Goal: Task Accomplishment & Management: Complete application form

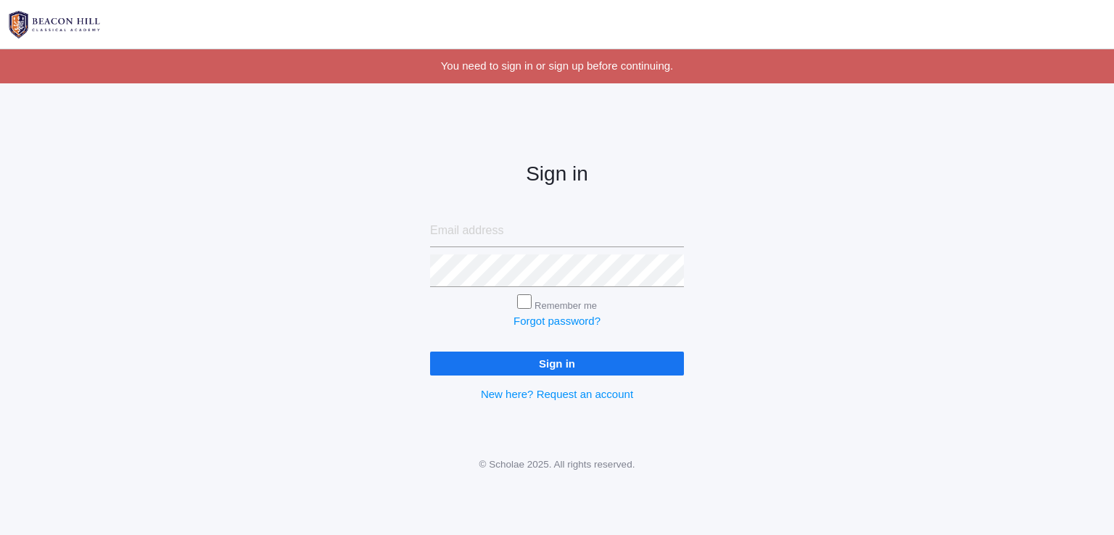
type input "[EMAIL_ADDRESS][DOMAIN_NAME]"
click at [577, 367] on input "Sign in" at bounding box center [557, 364] width 254 height 24
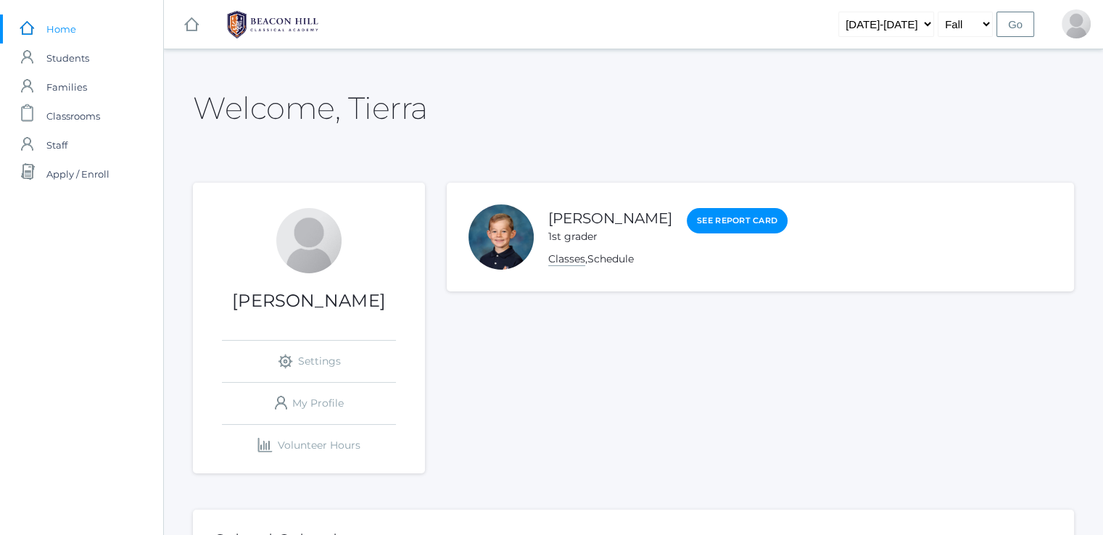
click at [559, 260] on link "Classes" at bounding box center [566, 259] width 37 height 14
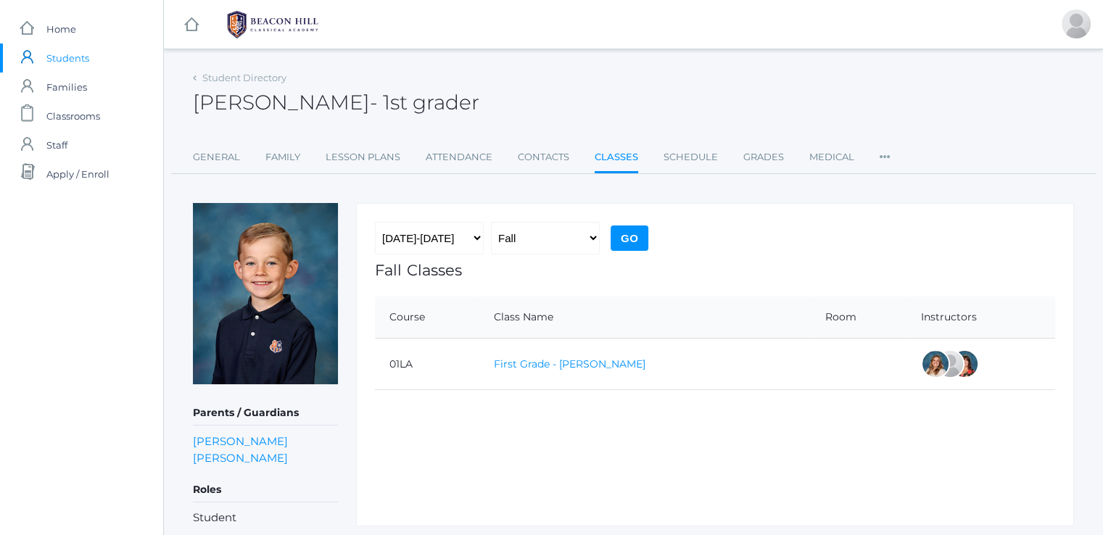
click at [535, 358] on link "First Grade - [PERSON_NAME]" at bounding box center [570, 364] width 152 height 13
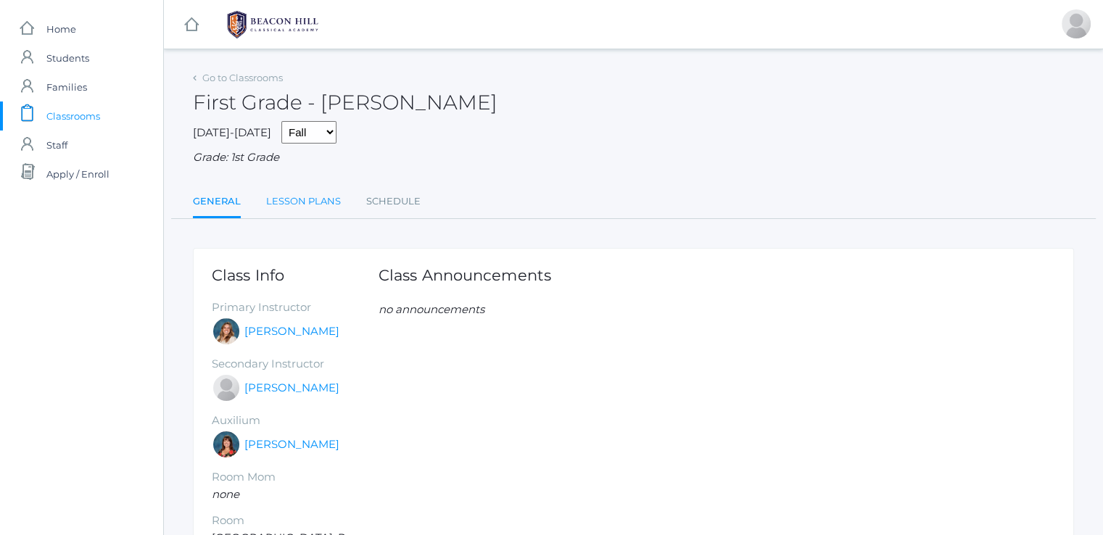
click at [289, 207] on link "Lesson Plans" at bounding box center [303, 201] width 75 height 29
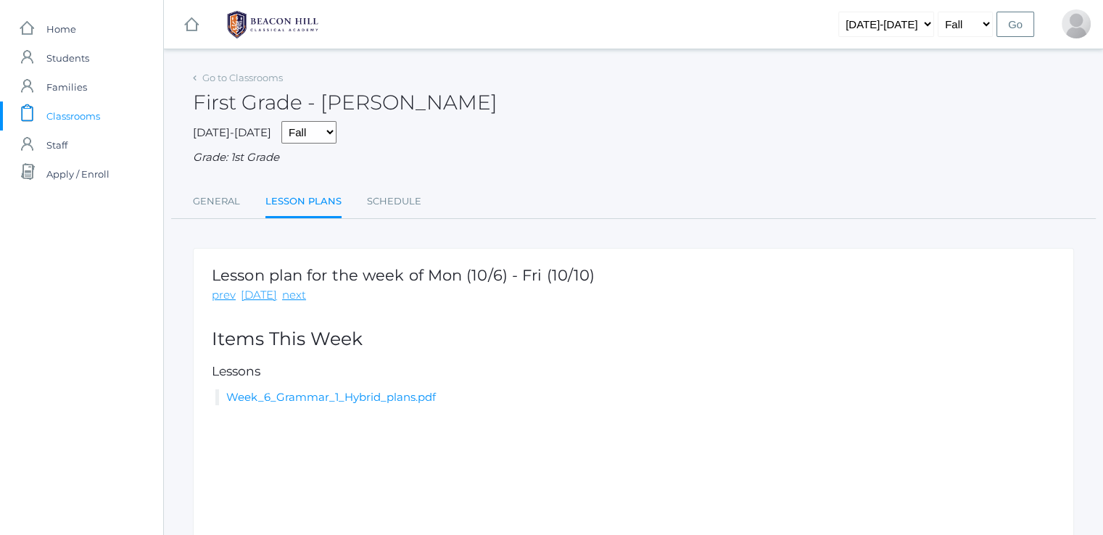
click at [295, 389] on li "Week_6_Grammar_1_Hybrid_plans.pdf" at bounding box center [635, 397] width 840 height 17
click at [297, 404] on link "Week_6_Grammar_1_Hybrid_plans.pdf" at bounding box center [331, 397] width 210 height 14
click at [492, 155] on div "Grade: 1st Grade" at bounding box center [633, 157] width 881 height 17
click at [58, 39] on span "Home" at bounding box center [61, 29] width 30 height 29
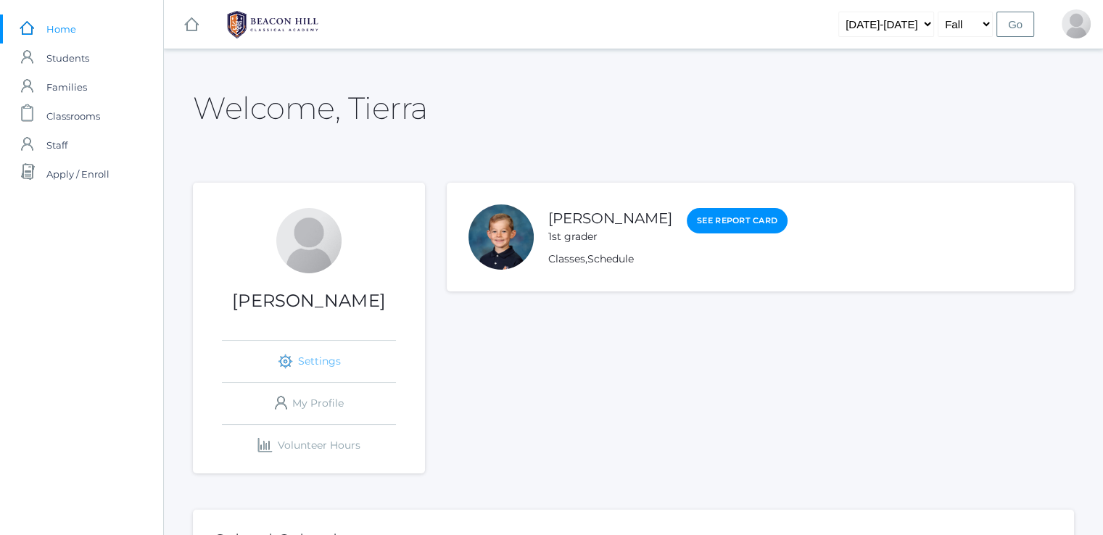
click at [328, 366] on link "icons/ui/navigation/settings Created with Sketch. Settings" at bounding box center [309, 361] width 174 height 41
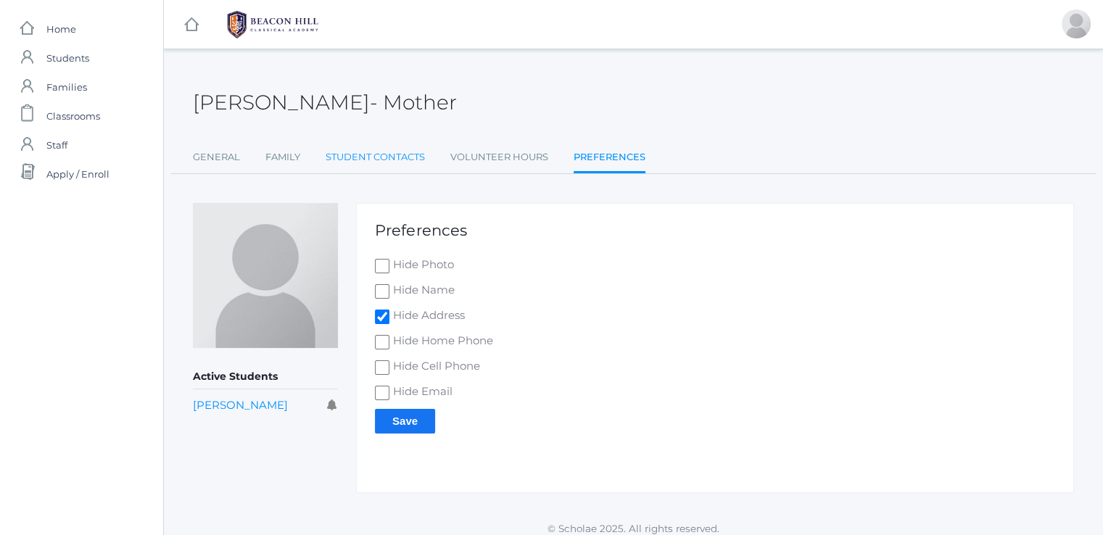
click at [384, 162] on link "Student Contacts" at bounding box center [375, 157] width 99 height 29
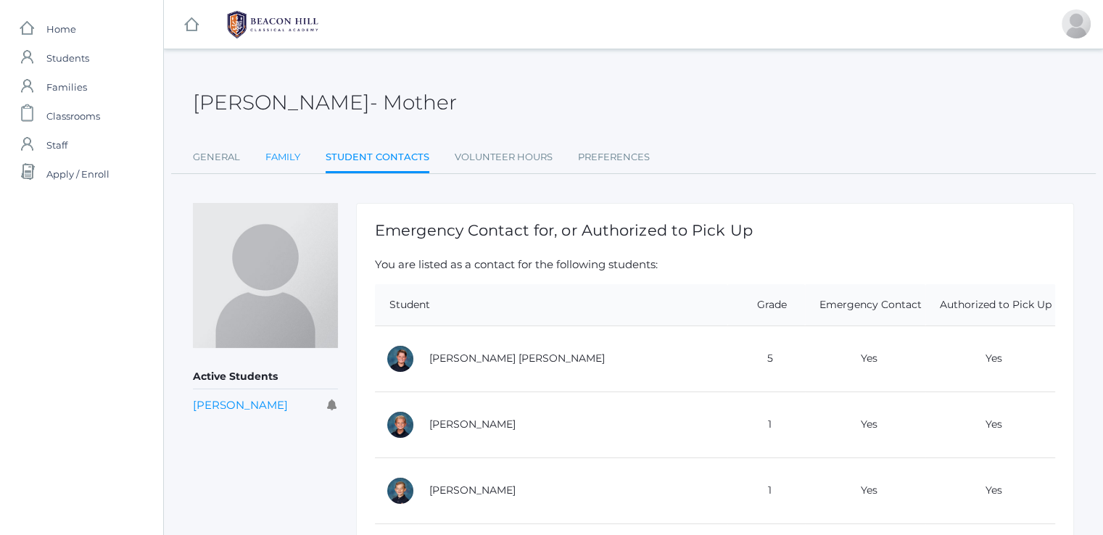
click at [284, 155] on link "Family" at bounding box center [282, 157] width 35 height 29
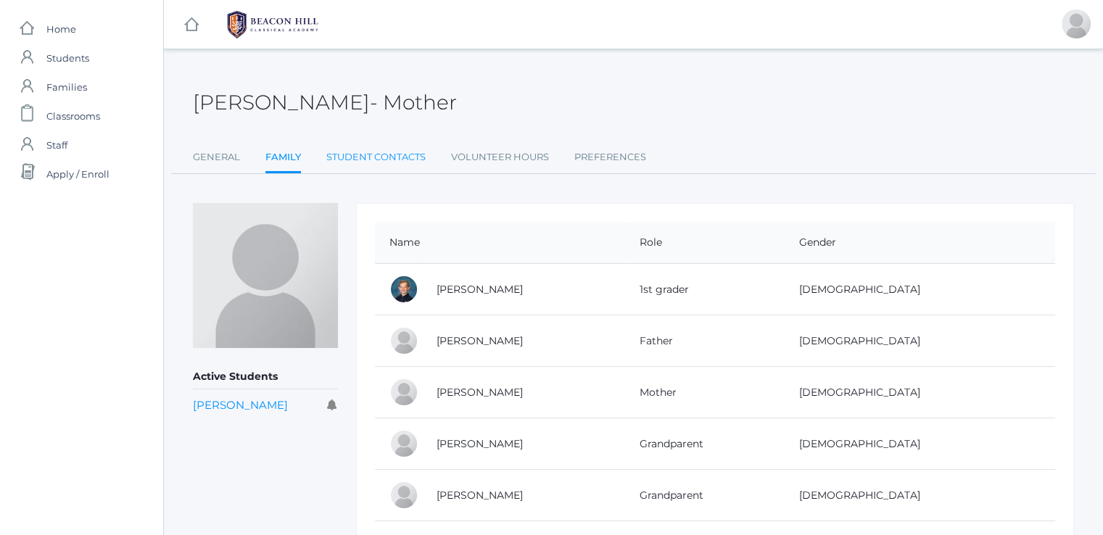
click at [351, 158] on link "Student Contacts" at bounding box center [375, 157] width 99 height 29
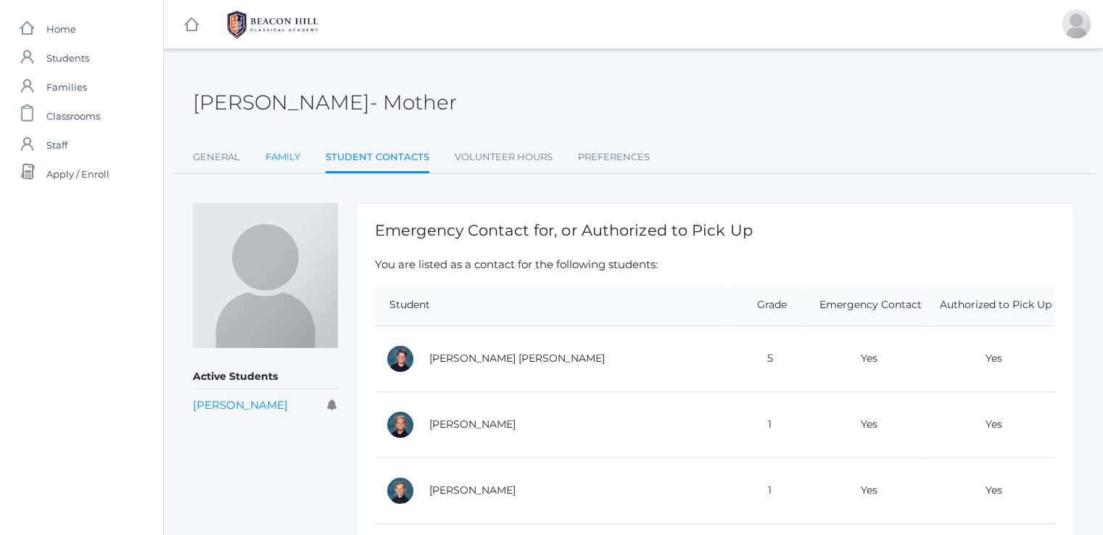
click at [289, 159] on link "Family" at bounding box center [282, 157] width 35 height 29
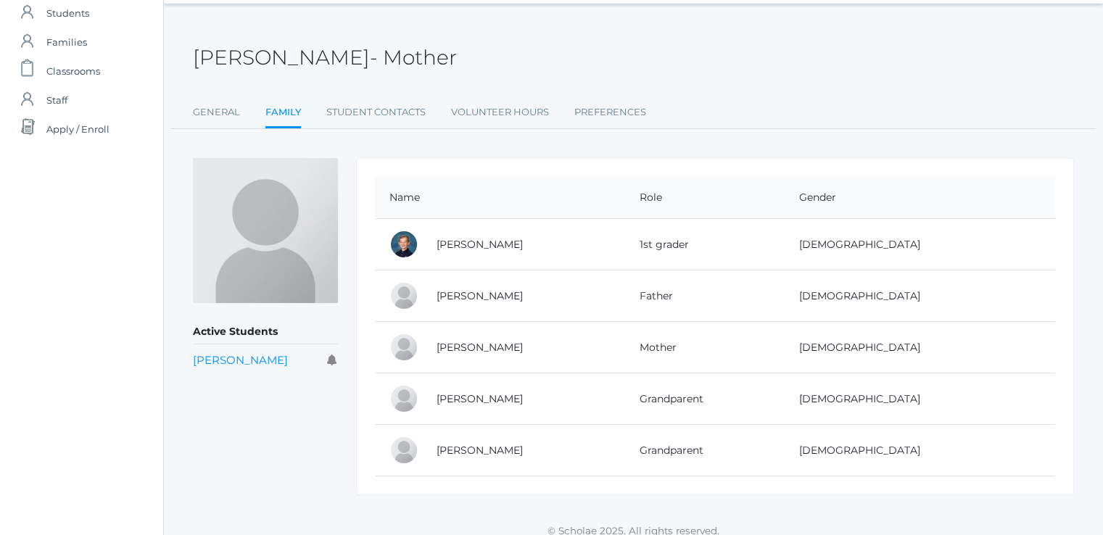
scroll to position [56, 0]
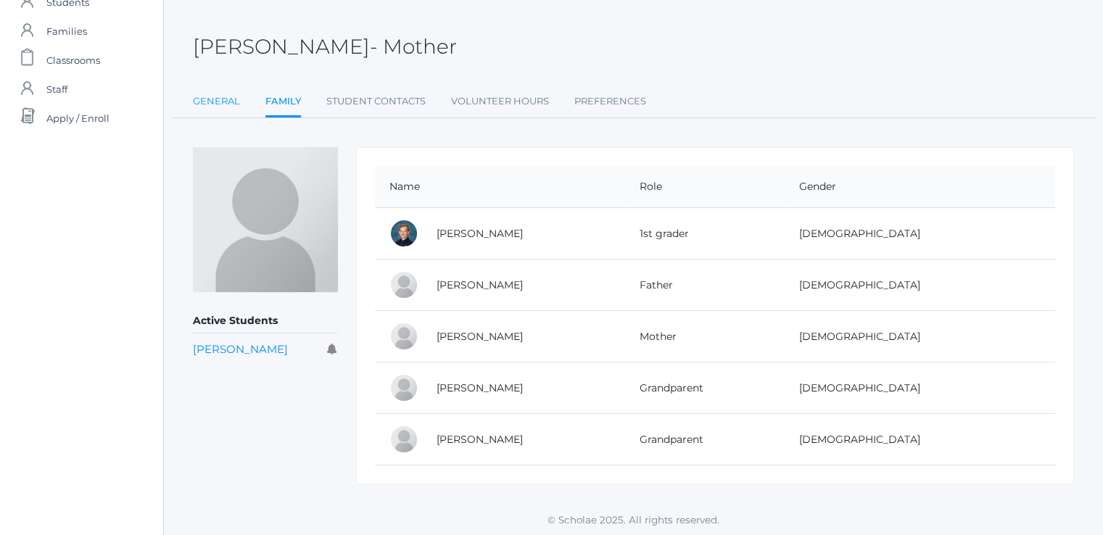
click at [215, 96] on link "General" at bounding box center [216, 101] width 47 height 29
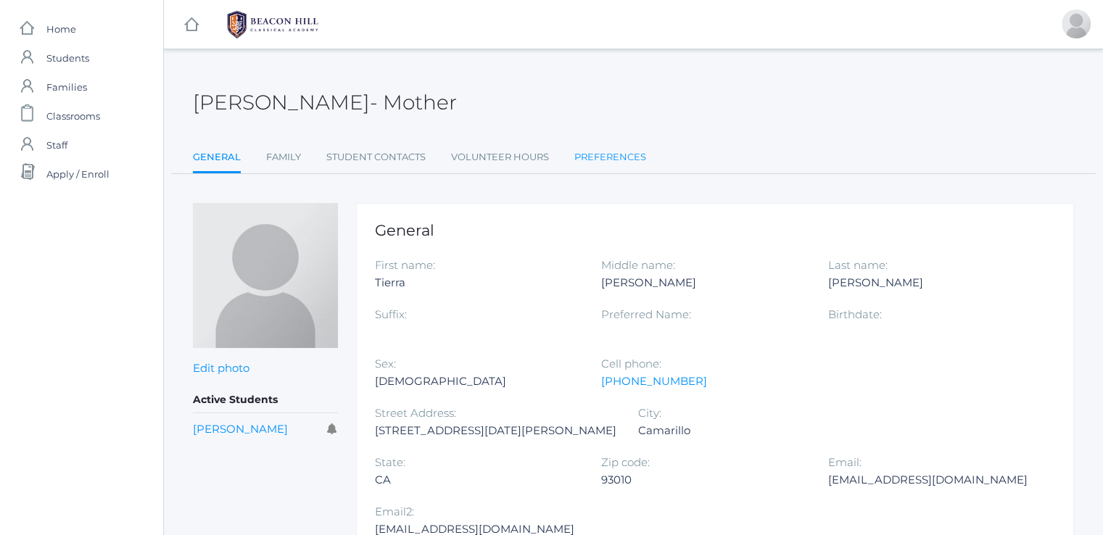
click at [617, 160] on link "Preferences" at bounding box center [610, 157] width 72 height 29
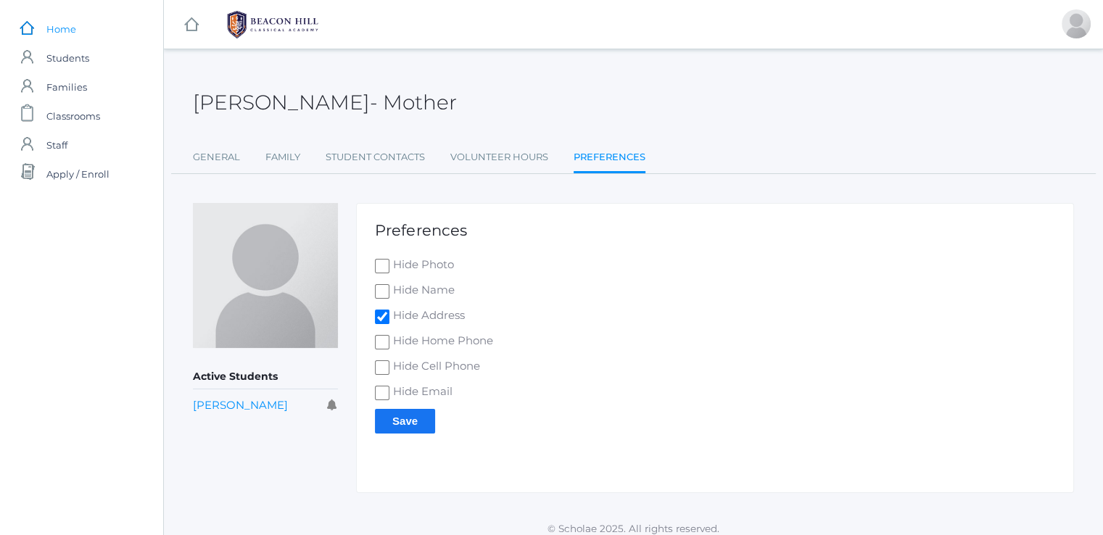
click at [61, 37] on span "Home" at bounding box center [61, 29] width 30 height 29
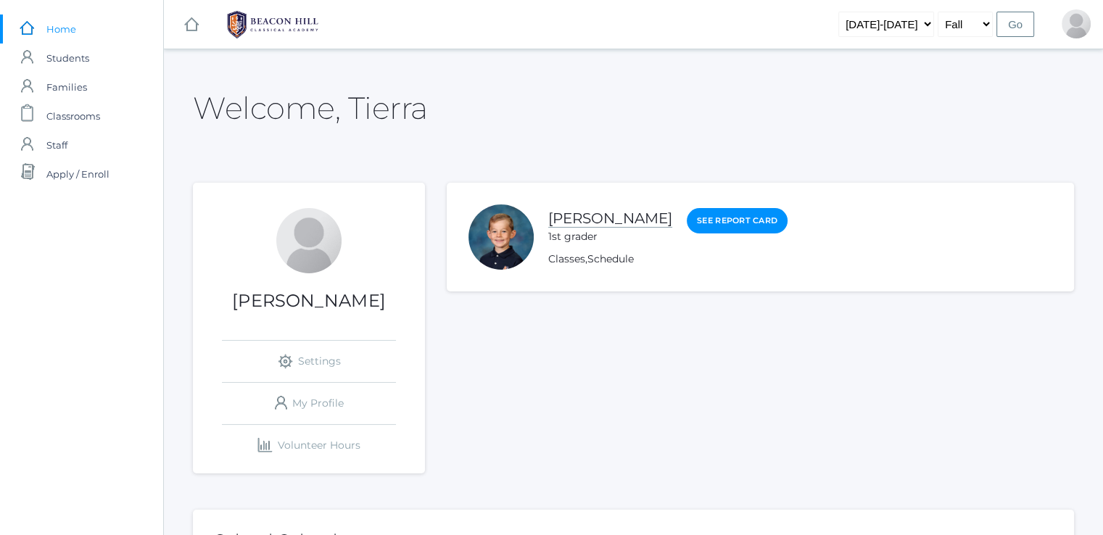
click at [601, 221] on link "[PERSON_NAME]" at bounding box center [610, 219] width 124 height 18
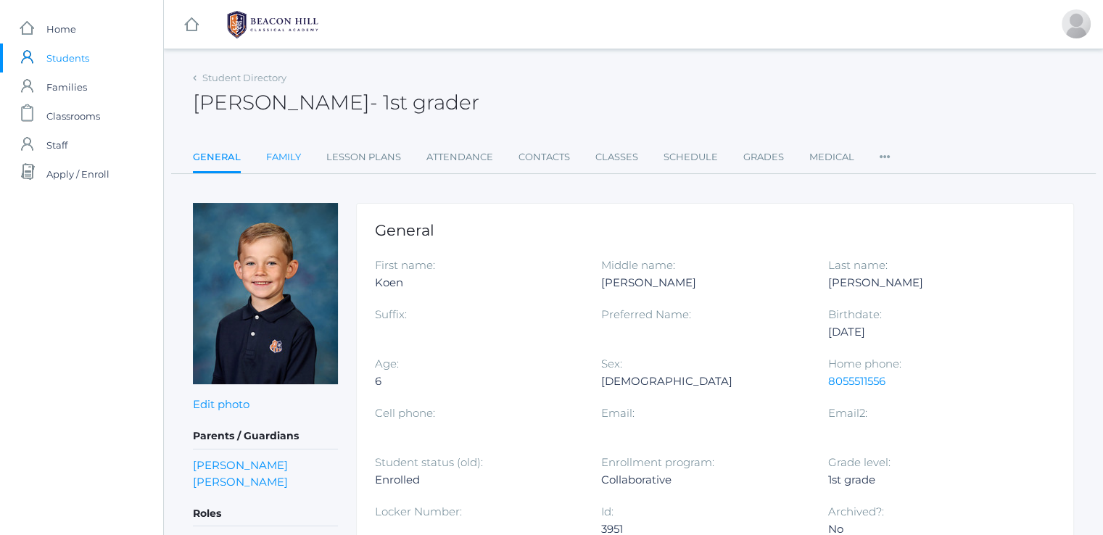
click at [289, 160] on link "Family" at bounding box center [283, 157] width 35 height 29
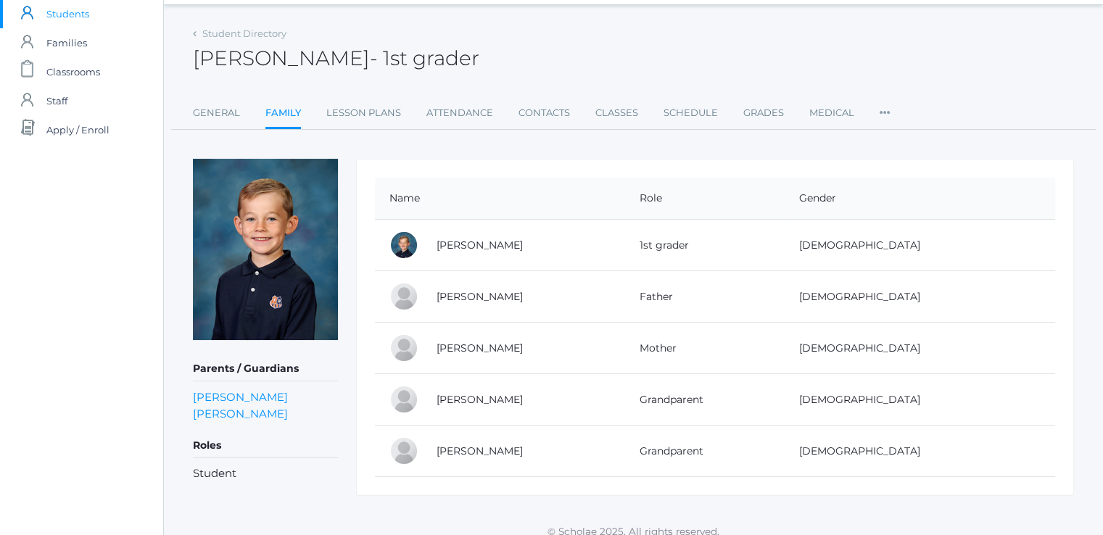
scroll to position [56, 0]
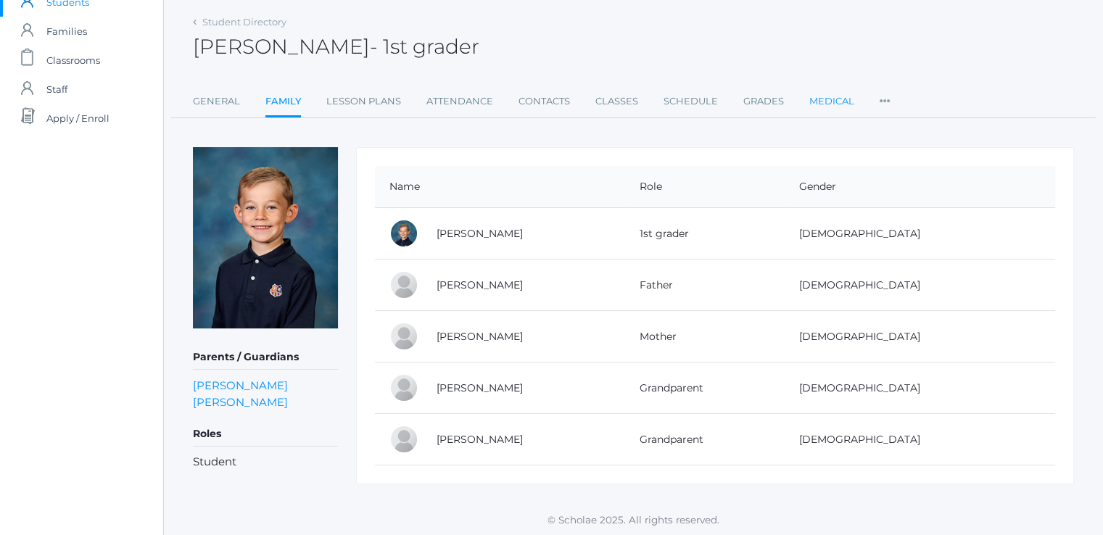
click at [821, 102] on link "Medical" at bounding box center [831, 101] width 45 height 29
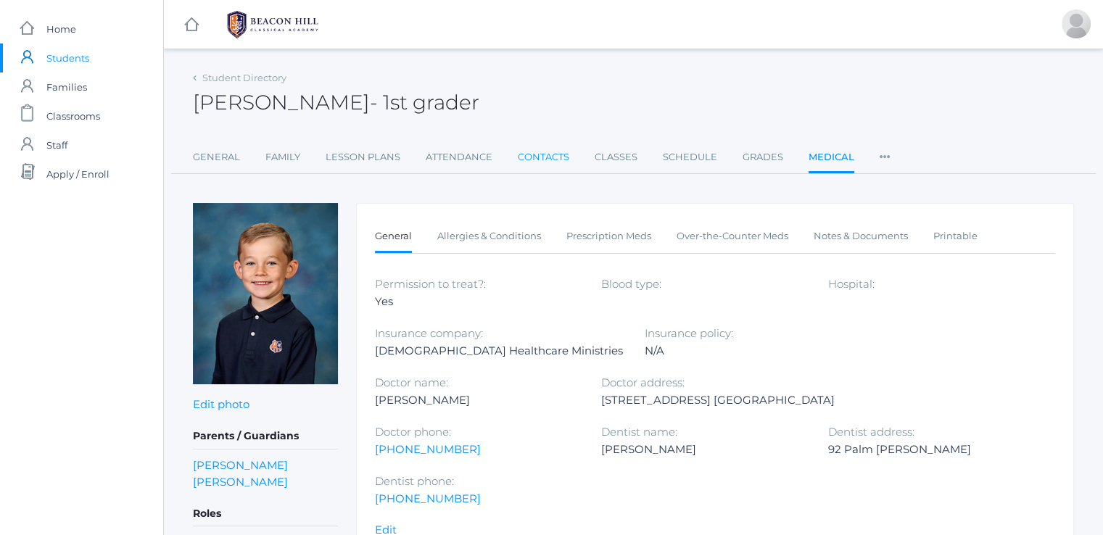
click at [553, 157] on link "Contacts" at bounding box center [543, 157] width 51 height 29
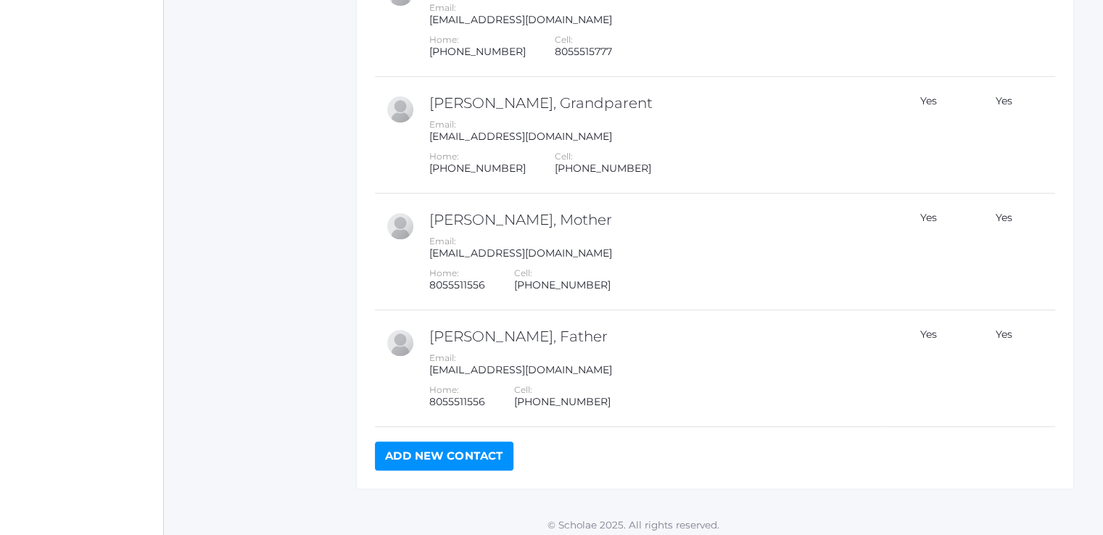
scroll to position [597, 0]
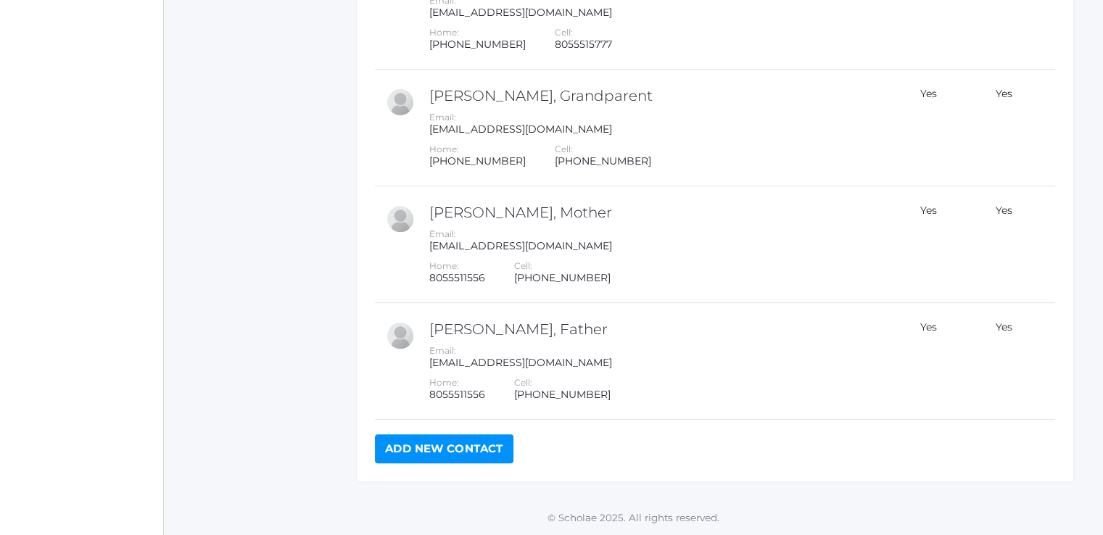
click at [424, 445] on link "Add New Contact" at bounding box center [444, 448] width 139 height 29
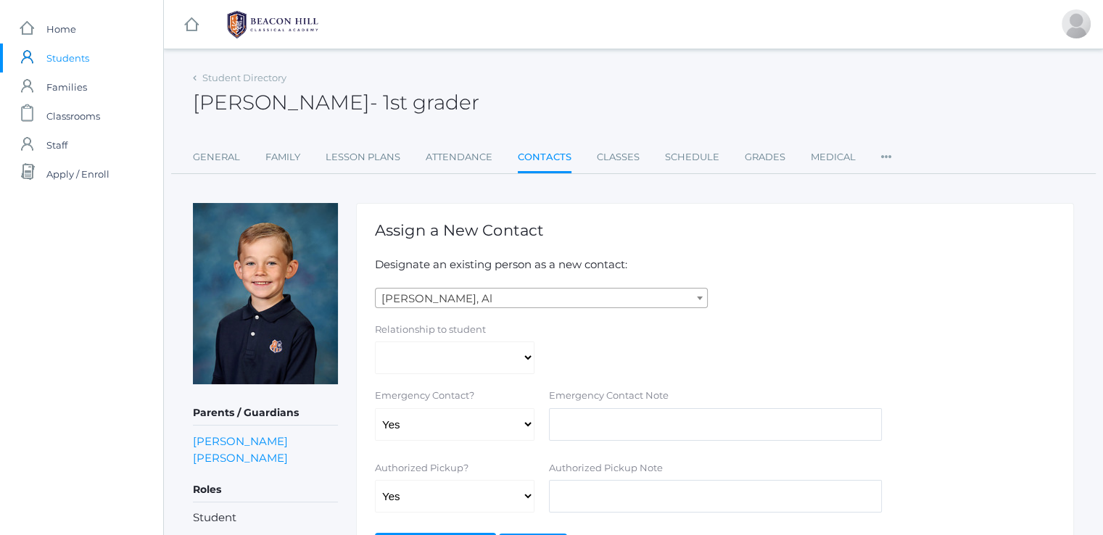
click at [426, 294] on span "[PERSON_NAME], Al" at bounding box center [541, 299] width 331 height 20
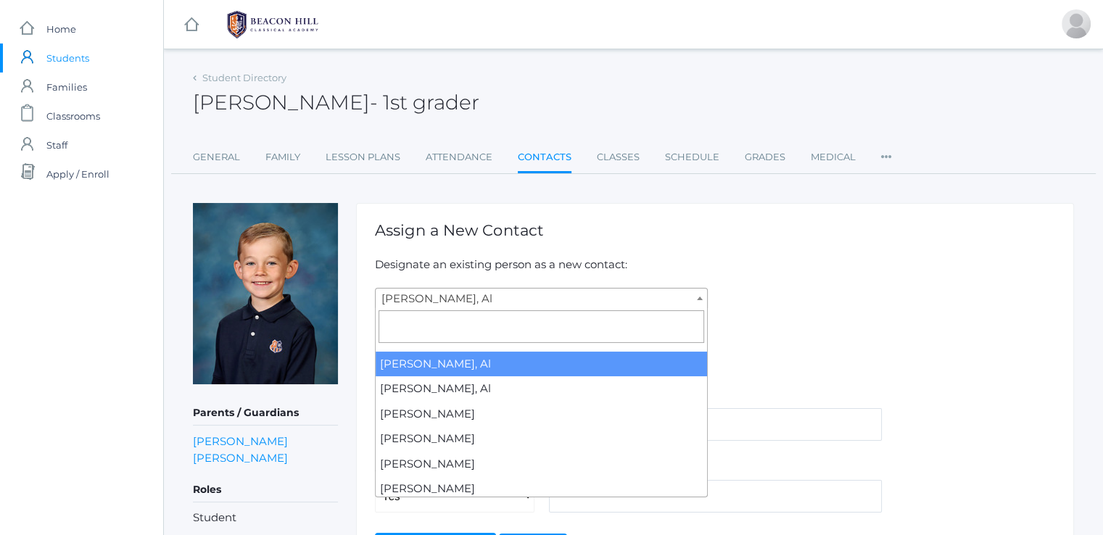
click at [778, 294] on div "[PERSON_NAME], [PERSON_NAME], [PERSON_NAME], [PERSON_NAME], [PERSON_NAME], [PER…" at bounding box center [715, 298] width 695 height 20
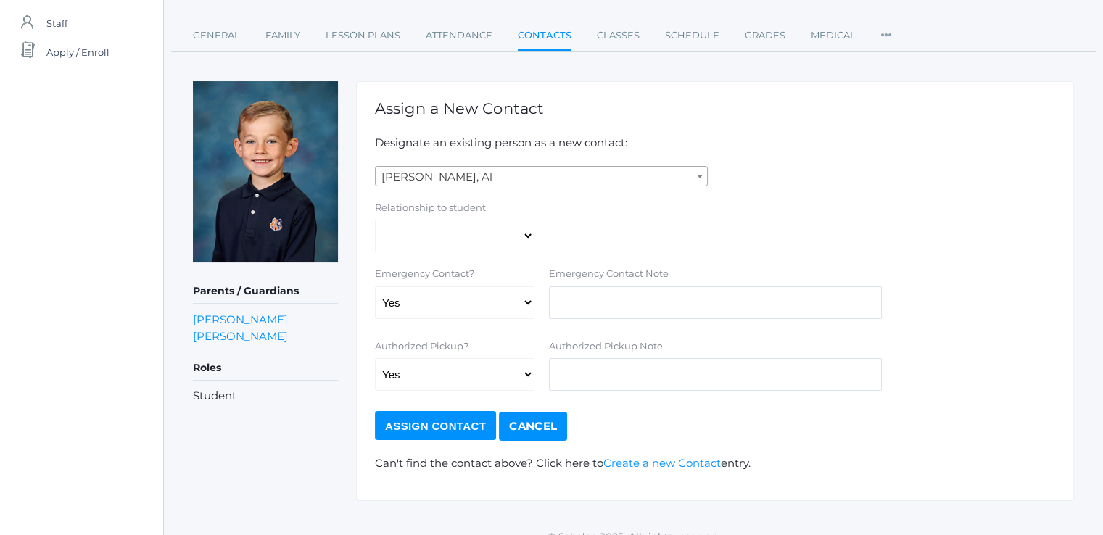
scroll to position [123, 0]
click at [457, 172] on span "[PERSON_NAME], Al" at bounding box center [541, 176] width 331 height 20
type input "[PERSON_NAME]"
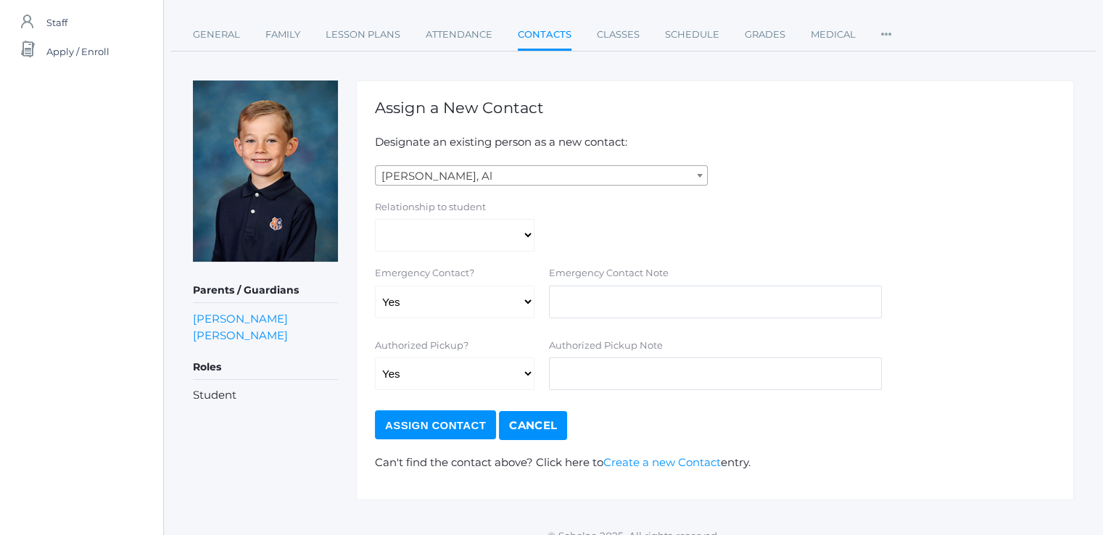
click at [528, 433] on link "Cancel" at bounding box center [533, 425] width 68 height 29
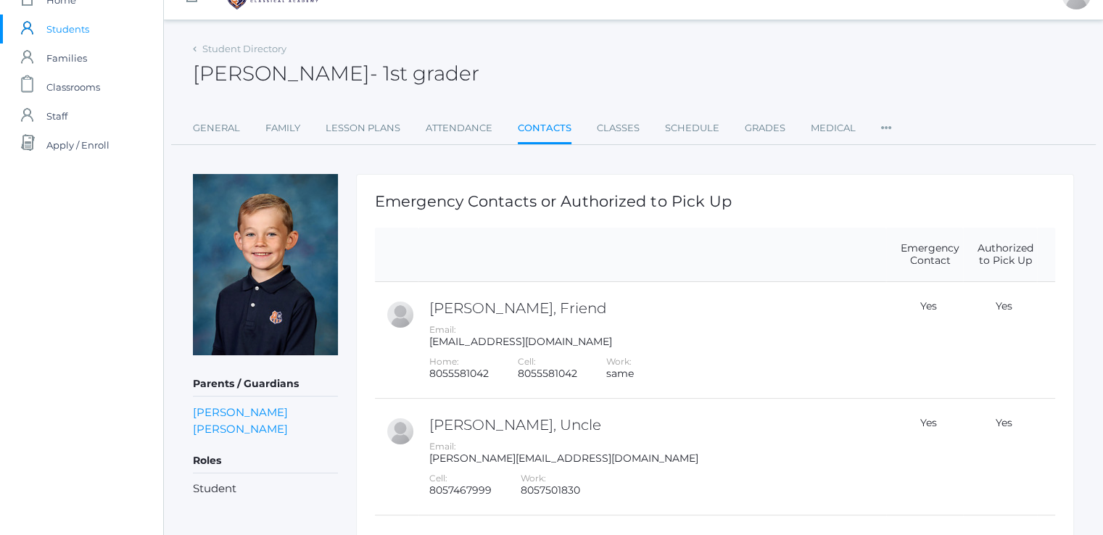
scroll to position [12, 0]
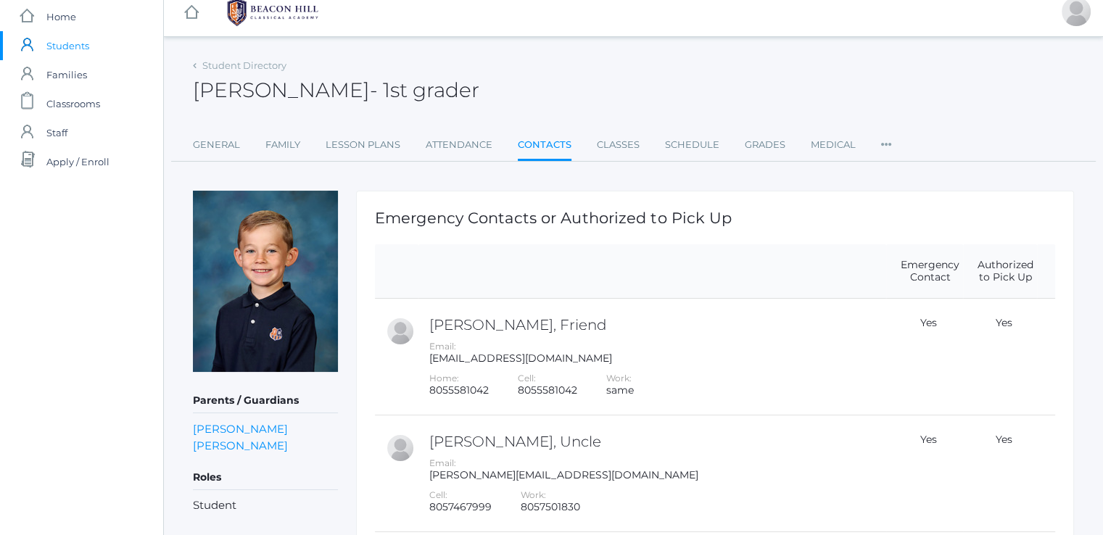
click at [885, 142] on icon at bounding box center [886, 141] width 11 height 20
click at [896, 178] on link "Preferences" at bounding box center [932, 174] width 72 height 29
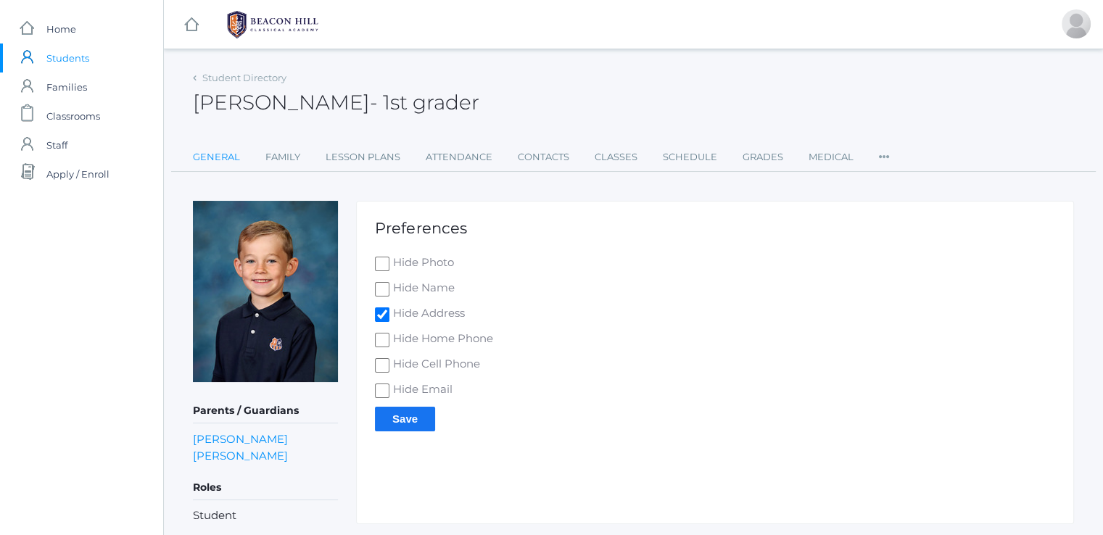
click at [215, 161] on link "General" at bounding box center [216, 157] width 47 height 29
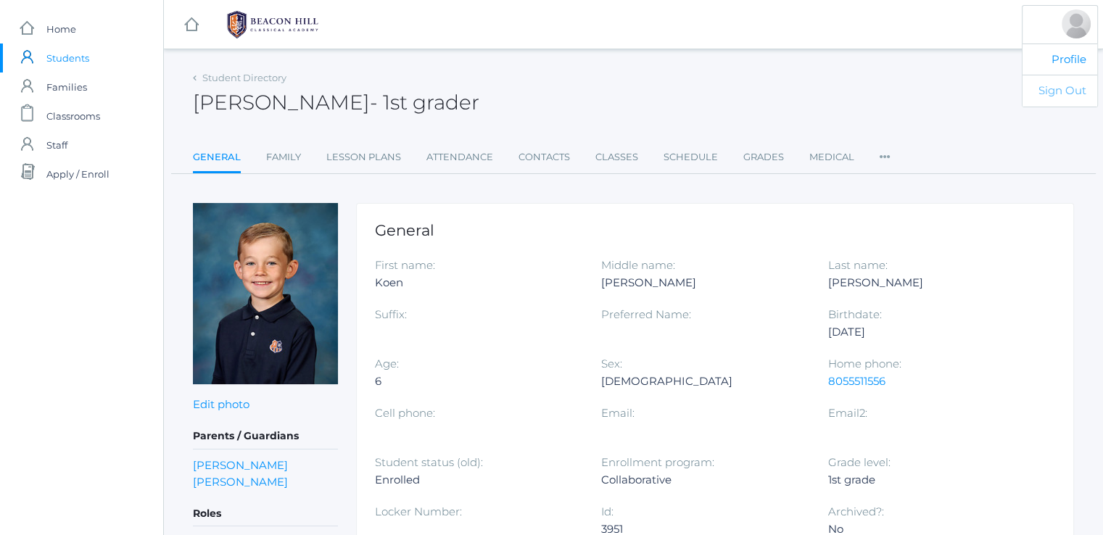
click at [1066, 88] on link "Sign Out" at bounding box center [1060, 91] width 75 height 32
